Goal: Task Accomplishment & Management: Complete application form

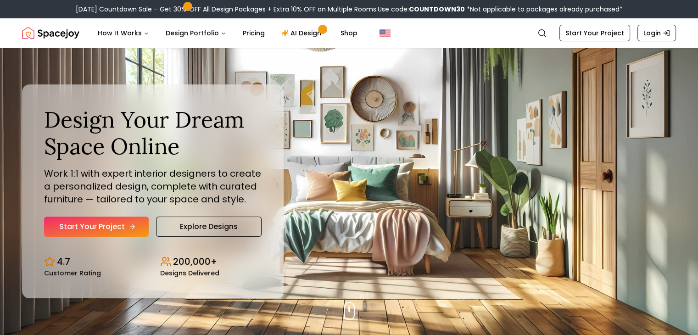
click at [103, 225] on link "Start Your Project" at bounding box center [96, 227] width 105 height 20
click at [614, 30] on link "Start Your Project" at bounding box center [595, 33] width 71 height 17
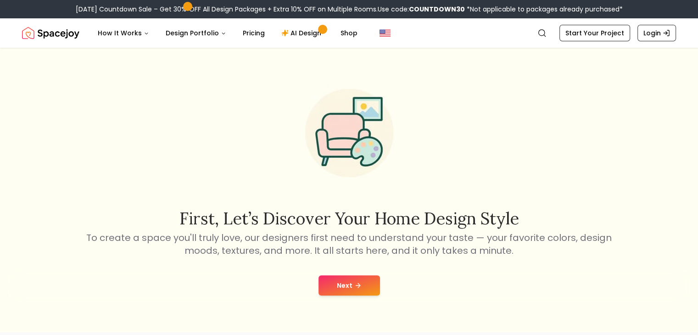
click at [364, 289] on button "Next" at bounding box center [350, 286] width 62 height 20
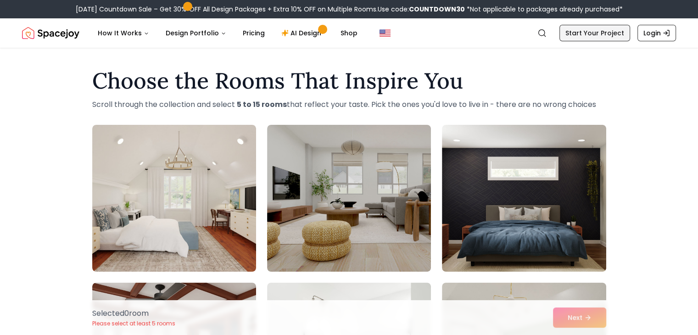
click at [618, 34] on link "Start Your Project" at bounding box center [595, 33] width 71 height 17
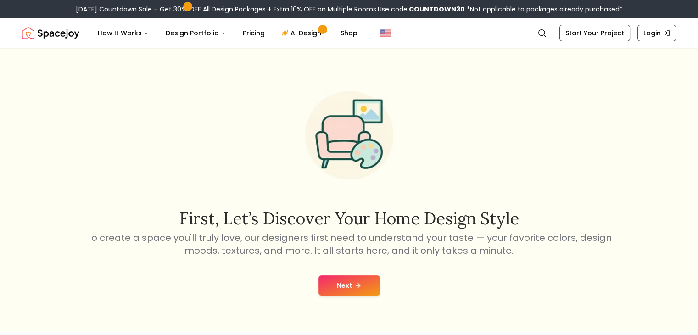
click at [345, 282] on button "Next" at bounding box center [350, 286] width 62 height 20
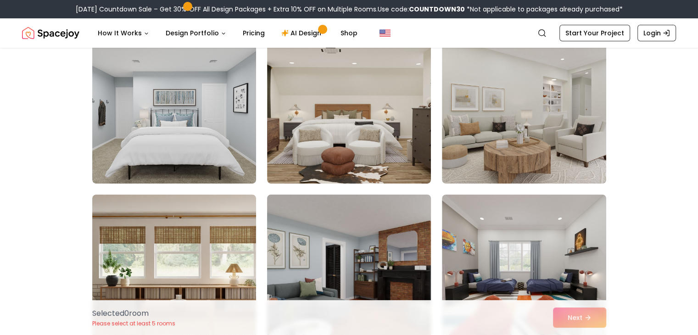
scroll to position [92, 0]
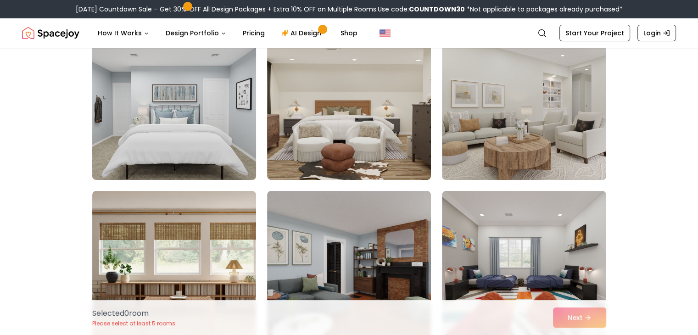
click at [230, 151] on img at bounding box center [174, 106] width 172 height 154
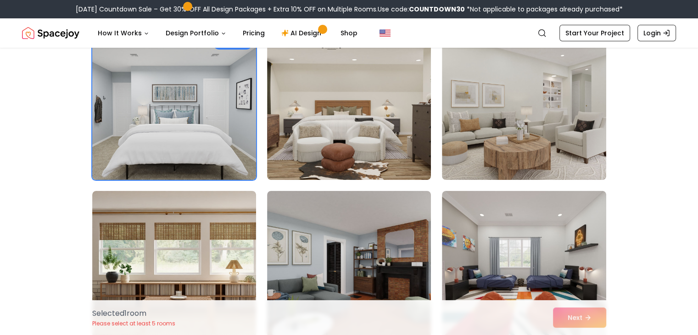
click at [239, 122] on img at bounding box center [174, 106] width 172 height 154
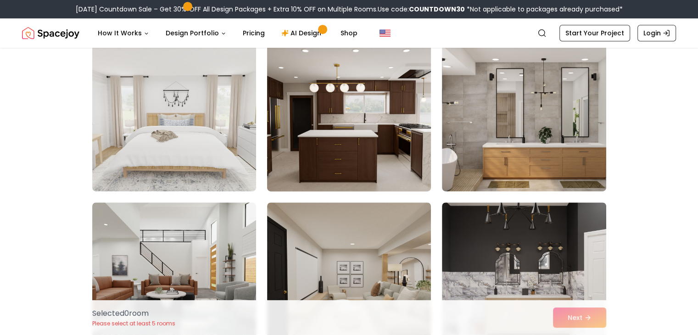
scroll to position [551, 0]
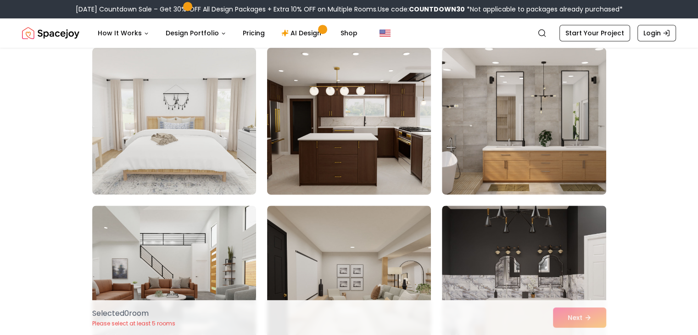
click at [326, 145] on img at bounding box center [349, 121] width 172 height 154
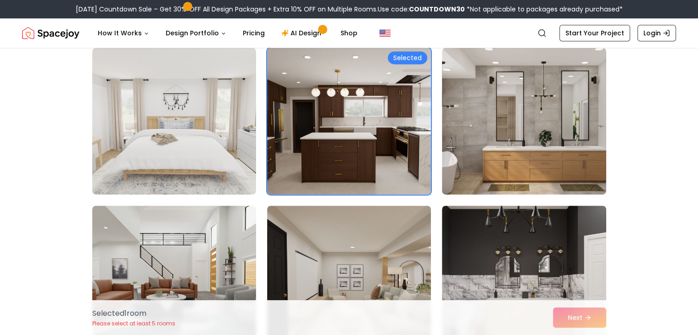
click at [584, 319] on div "Selected 1 room Please select at least 5 rooms Next" at bounding box center [349, 317] width 529 height 35
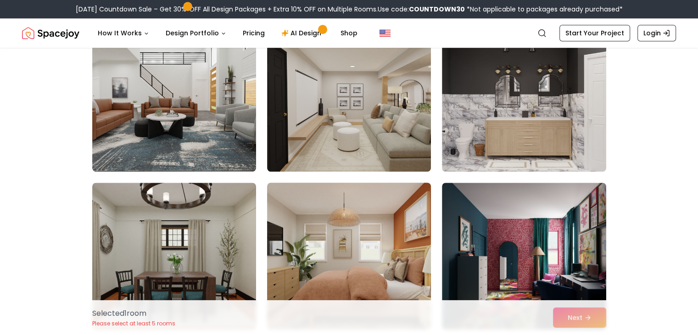
scroll to position [781, 0]
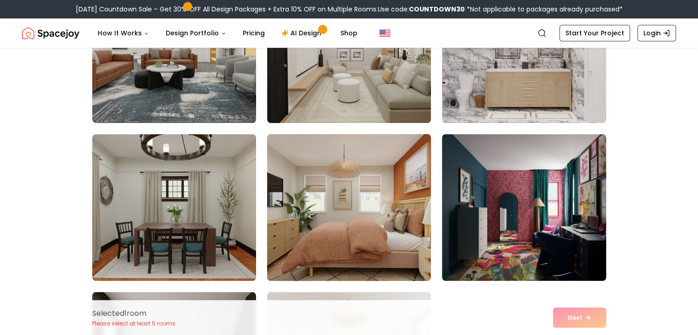
click at [308, 190] on img at bounding box center [349, 207] width 172 height 154
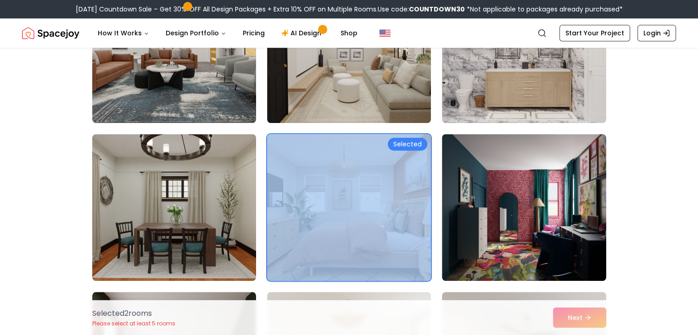
click at [431, 193] on div "Selected Selected" at bounding box center [349, 148] width 514 height 1609
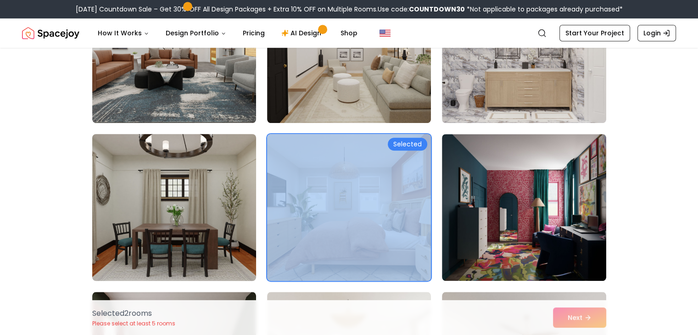
drag, startPoint x: 172, startPoint y: 195, endPoint x: 193, endPoint y: 167, distance: 35.1
click at [172, 195] on img at bounding box center [174, 207] width 172 height 154
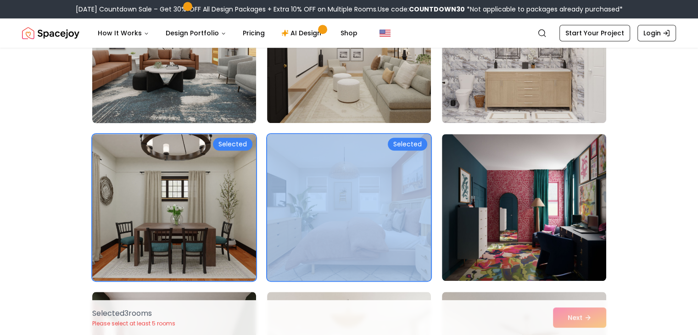
click at [213, 113] on img at bounding box center [174, 49] width 172 height 154
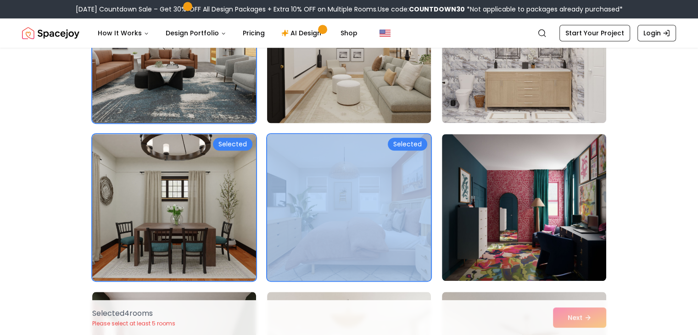
click at [308, 110] on img at bounding box center [349, 49] width 172 height 154
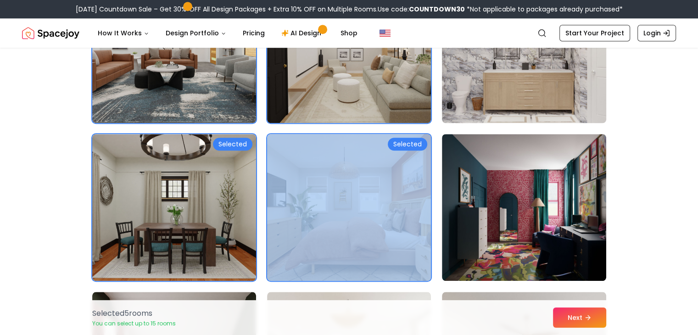
click at [473, 109] on img at bounding box center [524, 49] width 172 height 154
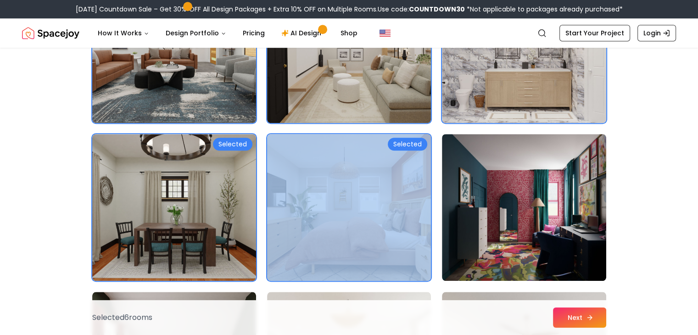
click at [592, 312] on button "Next" at bounding box center [579, 318] width 53 height 20
